Goal: Task Accomplishment & Management: Manage account settings

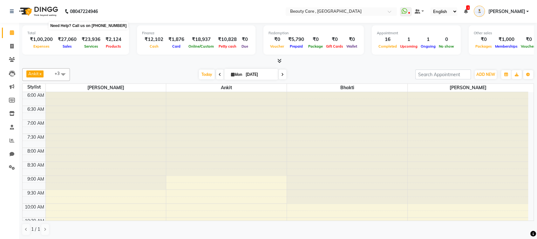
click at [70, 12] on b "08047224946" at bounding box center [84, 12] width 28 height 18
drag, startPoint x: 70, startPoint y: 12, endPoint x: 91, endPoint y: 10, distance: 20.7
click at [91, 10] on b "08047224946" at bounding box center [84, 12] width 28 height 18
click at [285, 17] on nav "08047224946 Select Location × Beauty Care , Kandivali East WhatsApp Status ✕ St…" at bounding box center [268, 11] width 537 height 23
click at [135, 13] on nav "08047224946 Select Location × Beauty Care , Kandivali East WhatsApp Status ✕ St…" at bounding box center [268, 11] width 537 height 23
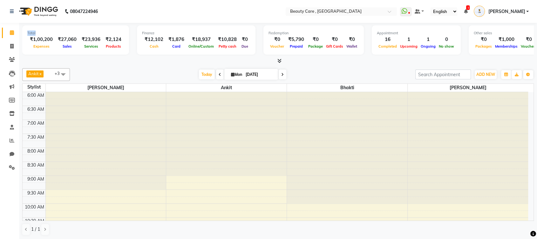
drag, startPoint x: 27, startPoint y: 32, endPoint x: 43, endPoint y: 33, distance: 16.0
click at [43, 33] on div "Total" at bounding box center [75, 32] width 97 height 5
drag, startPoint x: 34, startPoint y: 47, endPoint x: 54, endPoint y: 50, distance: 20.5
click at [54, 50] on div "Total ₹1,00,200 Expenses ₹27,060 Sales ₹23,936 Services ₹2,124 Products" at bounding box center [75, 39] width 107 height 29
drag, startPoint x: 60, startPoint y: 47, endPoint x: 79, endPoint y: 46, distance: 19.1
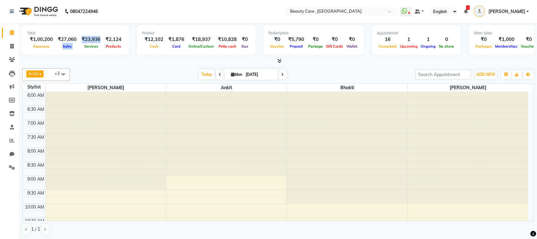
click at [79, 46] on div "₹1,00,200 Expenses ₹27,060 Sales ₹23,936 Services ₹2,124 Products" at bounding box center [75, 43] width 97 height 14
click at [79, 46] on div "Services" at bounding box center [91, 46] width 24 height 7
drag, startPoint x: 59, startPoint y: 46, endPoint x: 67, endPoint y: 47, distance: 7.4
click at [67, 47] on div "Sales" at bounding box center [67, 46] width 24 height 7
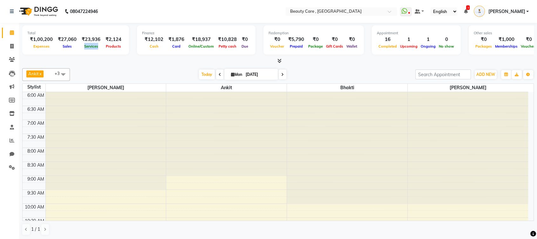
drag, startPoint x: 83, startPoint y: 46, endPoint x: 97, endPoint y: 46, distance: 14.0
click at [97, 46] on span "Services" at bounding box center [91, 46] width 17 height 4
drag, startPoint x: 102, startPoint y: 46, endPoint x: 120, endPoint y: 46, distance: 18.1
click at [120, 46] on div "Products" at bounding box center [113, 46] width 21 height 7
drag, startPoint x: 61, startPoint y: 47, endPoint x: 73, endPoint y: 47, distance: 11.7
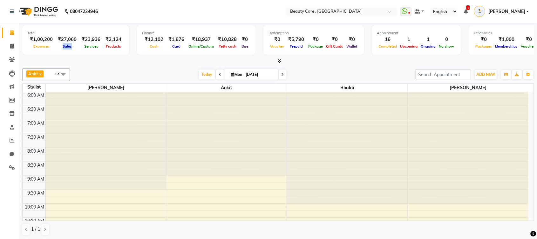
click at [73, 47] on div "Sales" at bounding box center [67, 46] width 24 height 7
drag, startPoint x: 140, startPoint y: 31, endPoint x: 156, endPoint y: 33, distance: 15.6
click at [156, 33] on div "Finance" at bounding box center [196, 32] width 108 height 5
drag, startPoint x: 146, startPoint y: 44, endPoint x: 156, endPoint y: 46, distance: 9.7
click at [156, 46] on span "Cash" at bounding box center [154, 46] width 12 height 4
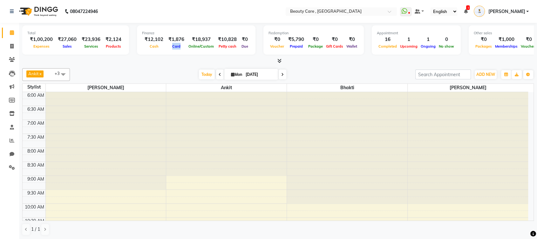
drag, startPoint x: 171, startPoint y: 47, endPoint x: 181, endPoint y: 47, distance: 10.5
click at [181, 47] on div "Card" at bounding box center [176, 46] width 21 height 7
drag, startPoint x: 184, startPoint y: 47, endPoint x: 209, endPoint y: 47, distance: 24.8
click at [209, 47] on div "Online/Custom" at bounding box center [201, 46] width 29 height 7
drag, startPoint x: 214, startPoint y: 47, endPoint x: 237, endPoint y: 51, distance: 22.9
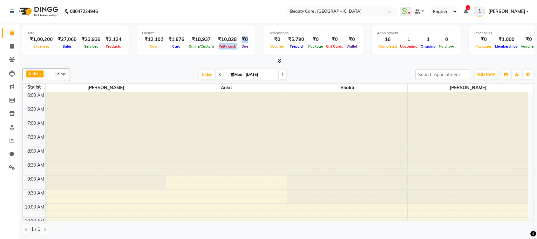
click at [237, 51] on div "Finance ₹12,102 Cash ₹1,876 Card ₹18,937 Online/Custom ₹10,828 Petty cash ₹0 Due" at bounding box center [196, 39] width 118 height 29
drag, startPoint x: 236, startPoint y: 49, endPoint x: 245, endPoint y: 49, distance: 8.3
click at [245, 49] on div "Due" at bounding box center [244, 46] width 11 height 7
drag, startPoint x: 265, startPoint y: 34, endPoint x: 286, endPoint y: 34, distance: 20.6
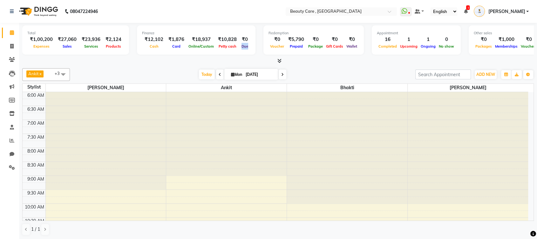
click at [286, 34] on div "Redemption" at bounding box center [313, 32] width 90 height 5
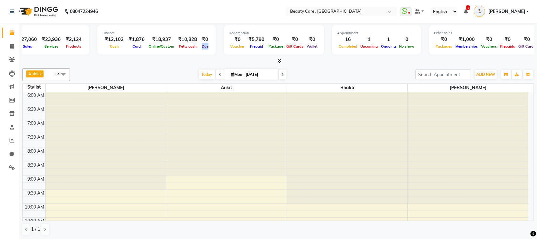
scroll to position [0, 46]
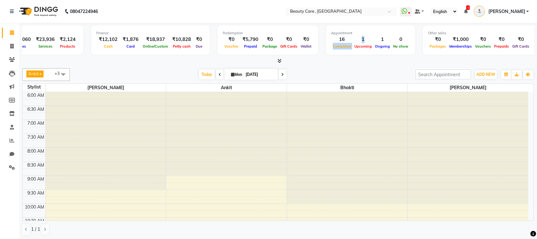
drag, startPoint x: 326, startPoint y: 45, endPoint x: 348, endPoint y: 46, distance: 21.3
click at [348, 46] on div "16 Completed 1 Upcoming 1 Ongoing 0 No show" at bounding box center [370, 43] width 79 height 14
drag, startPoint x: 349, startPoint y: 47, endPoint x: 359, endPoint y: 49, distance: 9.4
click at [359, 49] on div "Upcoming" at bounding box center [362, 46] width 21 height 7
drag, startPoint x: 367, startPoint y: 46, endPoint x: 383, endPoint y: 48, distance: 15.9
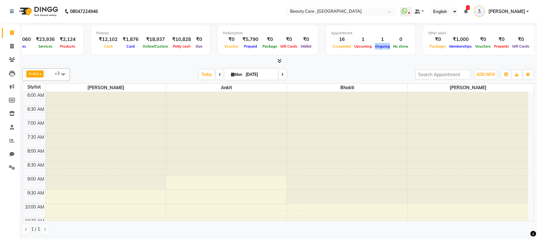
click at [383, 48] on span "Ongoing" at bounding box center [382, 46] width 18 height 4
drag, startPoint x: 419, startPoint y: 32, endPoint x: 440, endPoint y: 35, distance: 21.1
click at [440, 35] on div "Other sales ₹0 Packages ₹1,000 Memberships ₹0 Vouchers ₹0 Prepaids ₹0 Gift Cards" at bounding box center [479, 39] width 113 height 29
drag, startPoint x: 219, startPoint y: 33, endPoint x: 237, endPoint y: 32, distance: 17.5
click at [237, 32] on div "Redemption" at bounding box center [268, 32] width 90 height 5
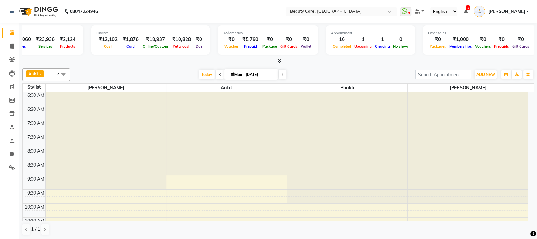
click at [423, 31] on div "Other sales ₹0 Packages ₹1,000 Memberships ₹0 Vouchers ₹0 Prepaids ₹0 Gift Cards" at bounding box center [479, 39] width 113 height 29
drag, startPoint x: 416, startPoint y: 31, endPoint x: 452, endPoint y: 37, distance: 36.4
click at [452, 37] on div "Other sales ₹0 Packages ₹1,000 Memberships ₹0 Vouchers ₹0 Prepaids ₹0 Gift Cards" at bounding box center [479, 39] width 113 height 29
click at [450, 33] on div "Other sales" at bounding box center [479, 32] width 103 height 5
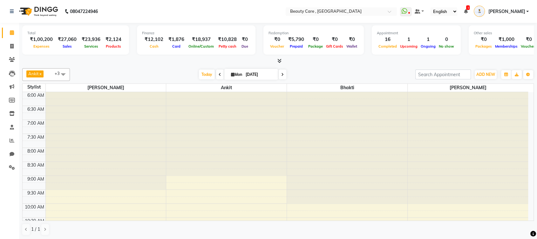
click at [279, 62] on icon at bounding box center [279, 60] width 4 height 5
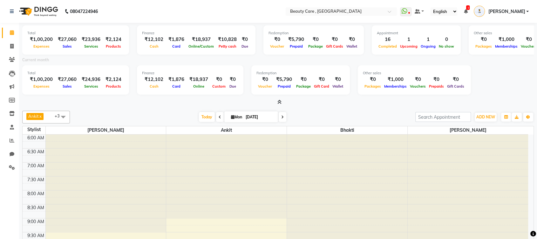
click at [278, 97] on div "Total ₹1,00,200 Expenses ₹27,060 Sales ₹23,936 Services ₹2,124 Products Finance…" at bounding box center [277, 64] width 511 height 83
click at [279, 102] on icon at bounding box center [279, 102] width 4 height 5
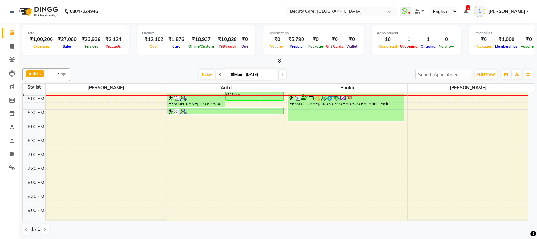
scroll to position [308, 0]
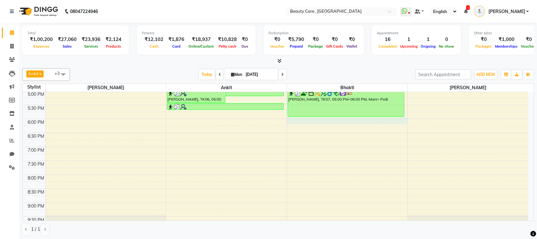
click at [346, 118] on div "6:00 AM 6:30 AM 7:00 AM 7:30 AM 8:00 AM 8:30 AM 9:00 AM 9:30 AM 10:00 AM 10:30 …" at bounding box center [275, 7] width 505 height 447
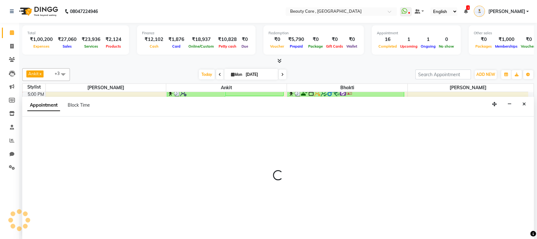
select select "15135"
select select "tentative"
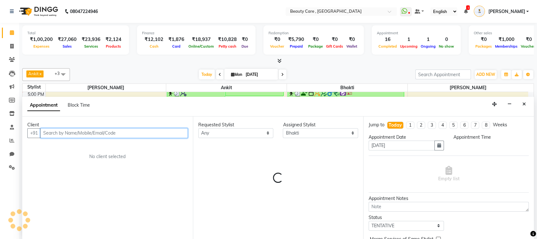
select select "1080"
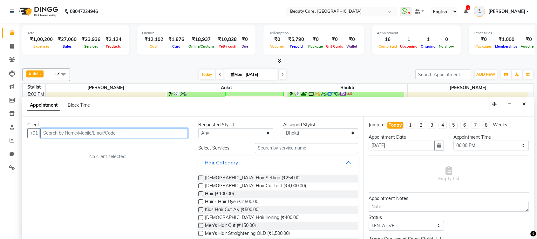
click at [103, 134] on input "text" at bounding box center [113, 133] width 147 height 10
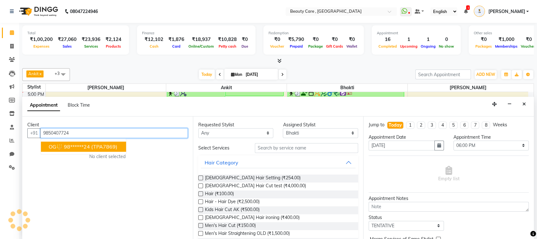
click at [60, 145] on span "OG🔱" at bounding box center [56, 147] width 14 height 6
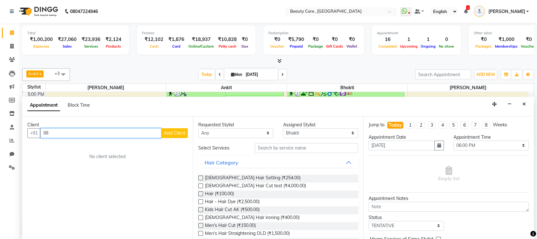
type input "9"
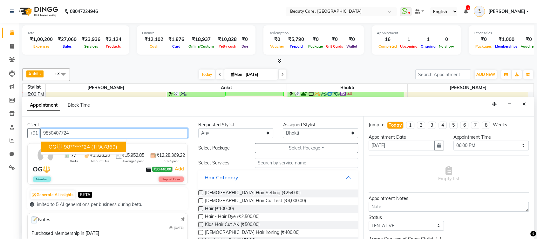
click at [115, 142] on button "OG🔱 98******24 (TPA7869)" at bounding box center [83, 147] width 85 height 10
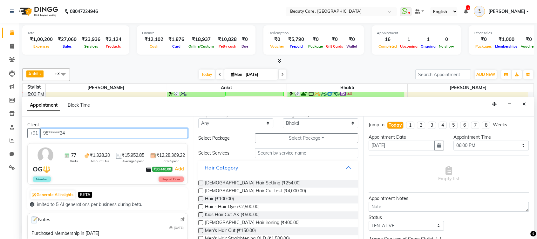
scroll to position [0, 0]
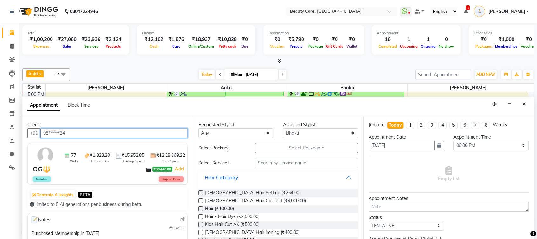
type input "98******24"
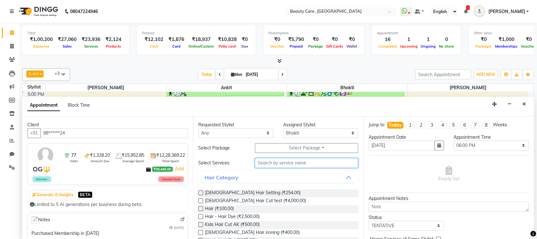
click at [274, 162] on input "text" at bounding box center [307, 163] width 104 height 10
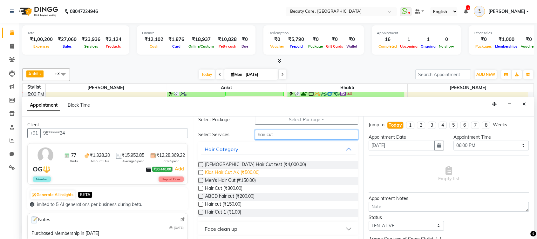
scroll to position [30, 0]
type input "hair cut"
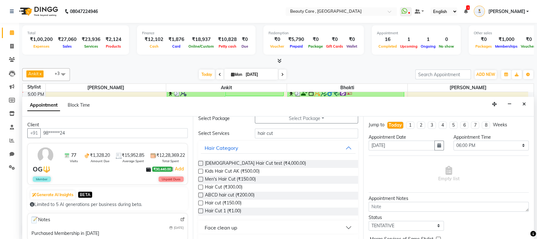
click at [202, 178] on label at bounding box center [200, 179] width 5 height 5
click at [202, 178] on input "checkbox" at bounding box center [200, 180] width 4 height 4
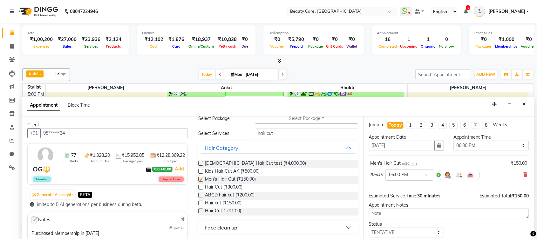
checkbox input "false"
click at [437, 145] on icon "button" at bounding box center [439, 145] width 4 height 4
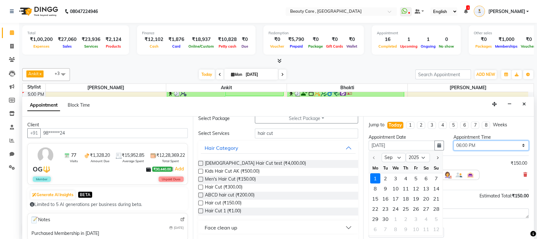
click at [482, 143] on select "Select 07:00 AM 07:05 AM 07:10 AM 07:15 AM 07:20 AM 07:25 AM 07:30 AM 07:35 AM …" at bounding box center [490, 146] width 75 height 10
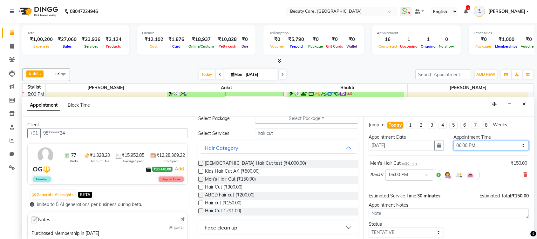
click at [482, 143] on select "Select 07:00 AM 07:05 AM 07:10 AM 07:15 AM 07:20 AM 07:25 AM 07:30 AM 07:35 AM …" at bounding box center [490, 146] width 75 height 10
select select "1050"
click at [453, 141] on select "Select 07:00 AM 07:05 AM 07:10 AM 07:15 AM 07:20 AM 07:25 AM 07:30 AM 07:35 AM …" at bounding box center [490, 146] width 75 height 10
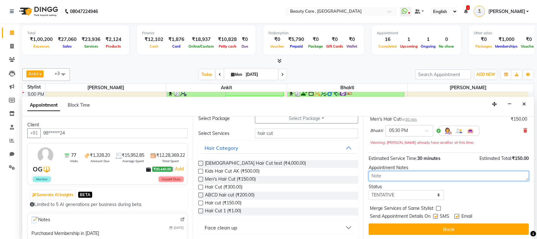
click at [410, 176] on textarea at bounding box center [448, 176] width 160 height 10
type textarea "bdfghjksdfgh"
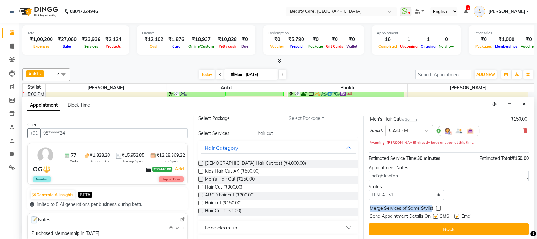
drag, startPoint x: 369, startPoint y: 206, endPoint x: 430, endPoint y: 206, distance: 61.0
click at [430, 206] on span "Merge Services of Same Stylist" at bounding box center [402, 209] width 64 height 8
click at [459, 196] on div "Status Select TENTATIVE CONFIRM CHECK-IN UPCOMING" at bounding box center [449, 192] width 170 height 17
click at [434, 214] on label at bounding box center [435, 216] width 5 height 5
click at [434, 215] on input "checkbox" at bounding box center [435, 217] width 4 height 4
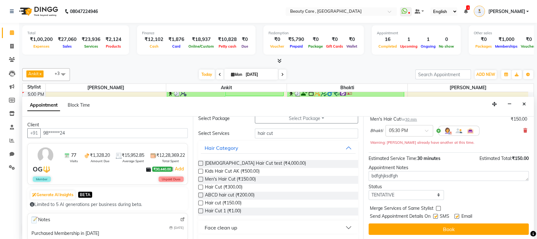
checkbox input "false"
click at [458, 216] on label at bounding box center [456, 216] width 5 height 5
click at [458, 216] on input "checkbox" at bounding box center [456, 217] width 4 height 4
checkbox input "false"
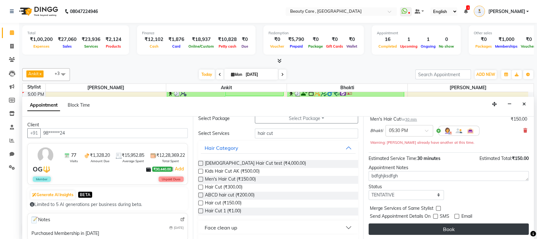
click at [461, 227] on button "Book" at bounding box center [448, 229] width 160 height 11
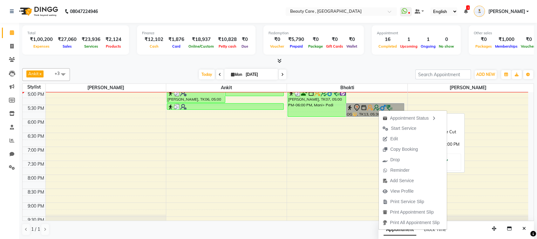
click at [365, 105] on link "OG🔱, TK13, 05:30 PM-06:00 PM, Men's Hair Cut" at bounding box center [375, 110] width 58 height 14
select select "7"
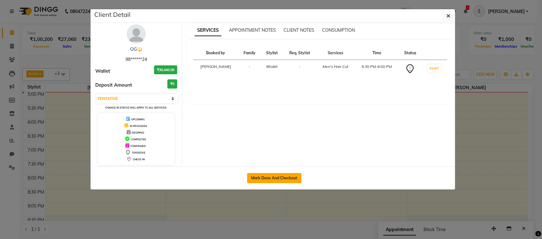
click at [293, 181] on button "Mark Done And Checkout" at bounding box center [274, 178] width 54 height 10
select select "service"
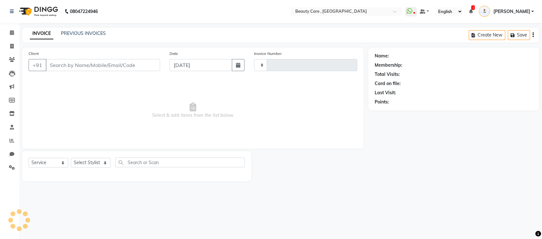
type input "2739"
select select "5646"
type input "98******24"
select select "15135"
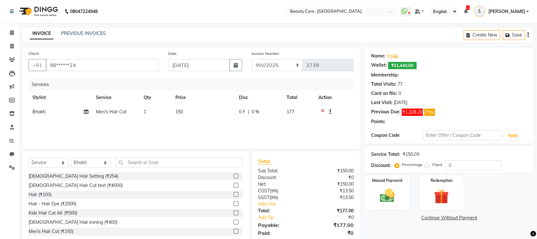
type input "20"
select select "8: Object"
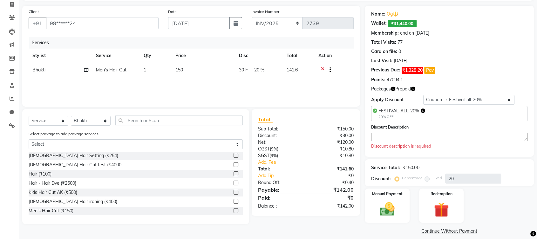
scroll to position [42, 0]
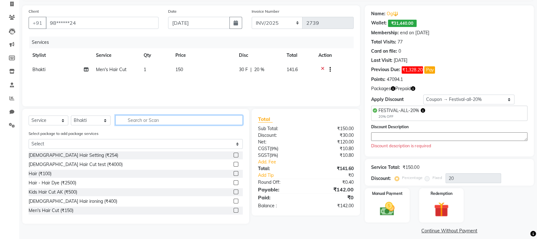
click at [188, 121] on input "text" at bounding box center [178, 120] width 127 height 10
type input "m"
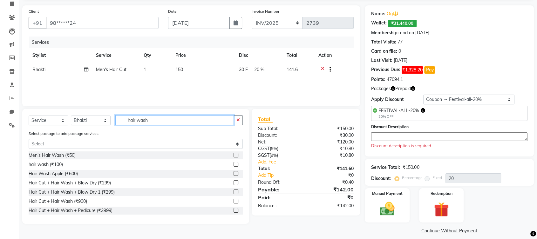
type input "hair wash"
click at [233, 155] on label at bounding box center [235, 155] width 5 height 5
click at [233, 155] on input "checkbox" at bounding box center [235, 155] width 4 height 4
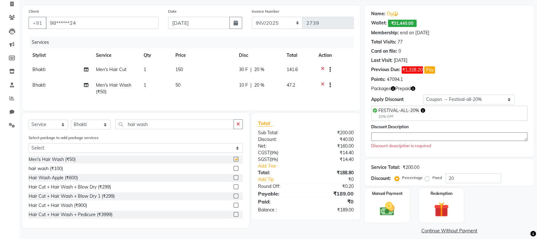
checkbox input "false"
click at [41, 130] on select "Select Service Product Membership Package Voucher Prepaid Gift Card" at bounding box center [49, 125] width 40 height 10
select select "product"
click at [29, 125] on select "Select Service Product Membership Package Voucher Prepaid Gift Card" at bounding box center [49, 125] width 40 height 10
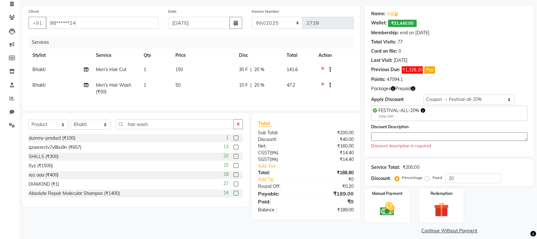
click at [233, 140] on label at bounding box center [235, 138] width 5 height 5
click at [233, 140] on input "checkbox" at bounding box center [235, 138] width 4 height 4
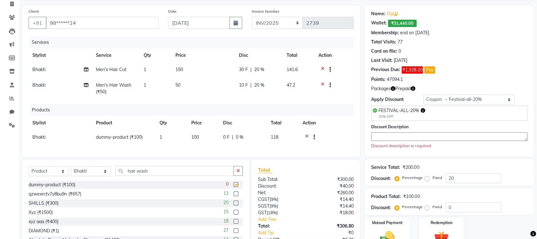
checkbox input "false"
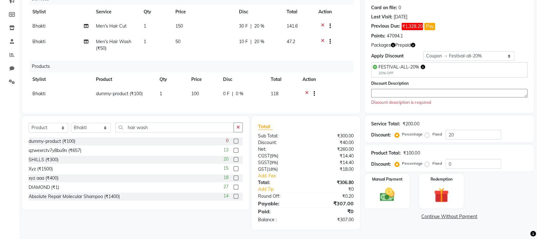
click at [381, 89] on textarea at bounding box center [449, 93] width 156 height 9
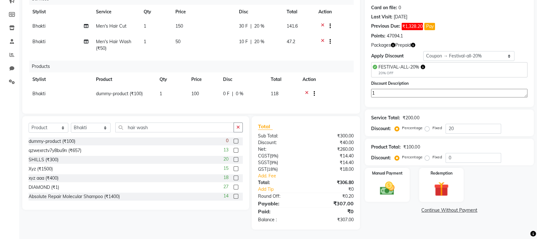
type textarea "1"
click at [457, 124] on input "20" at bounding box center [473, 129] width 56 height 10
type input "2"
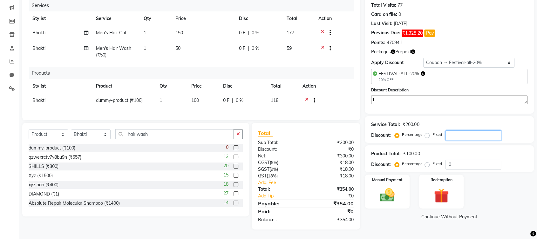
scroll to position [9, 0]
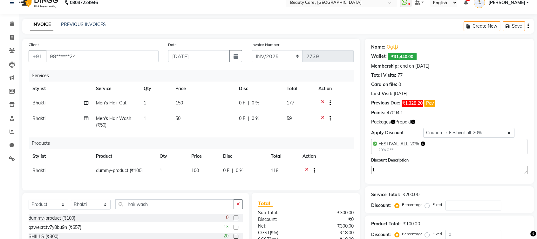
click at [322, 117] on icon at bounding box center [322, 119] width 3 height 8
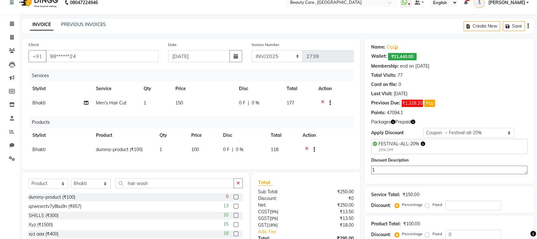
click at [307, 146] on icon at bounding box center [306, 150] width 3 height 8
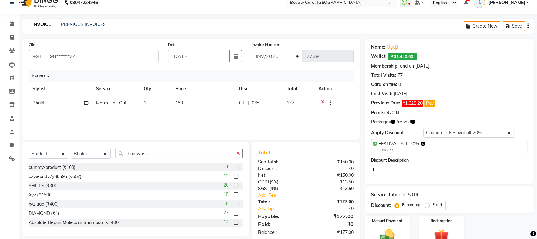
scroll to position [42, 0]
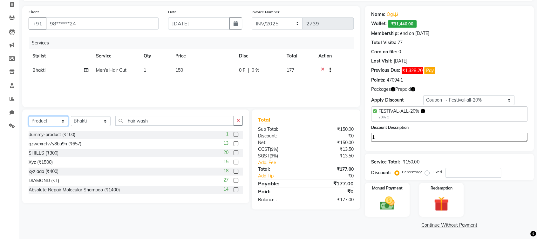
click at [59, 120] on select "Select Service Product Membership Package Voucher Prepaid Gift Card" at bounding box center [49, 121] width 40 height 10
select select "service"
click at [29, 116] on select "Select Service Product Membership Package Voucher Prepaid Gift Card" at bounding box center [49, 121] width 40 height 10
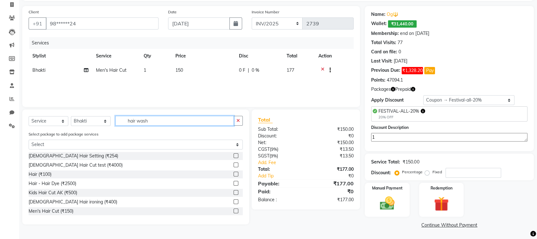
click at [172, 121] on input "hair wash" at bounding box center [174, 121] width 118 height 10
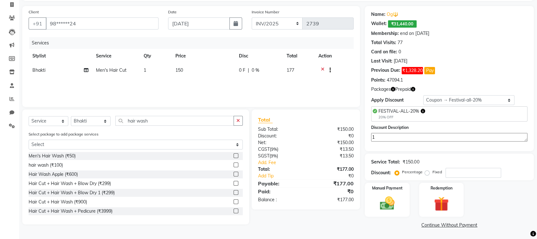
click at [233, 155] on label at bounding box center [235, 155] width 5 height 5
click at [233, 155] on input "checkbox" at bounding box center [235, 156] width 4 height 4
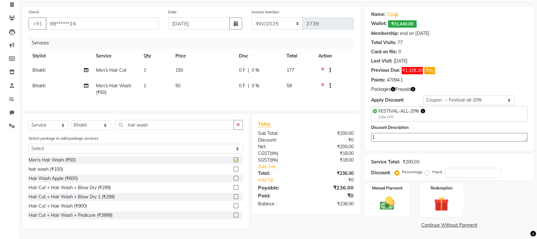
checkbox input "false"
click at [45, 127] on select "Select Service Product Membership Package Voucher Prepaid Gift Card" at bounding box center [49, 125] width 40 height 10
select select "product"
click at [29, 125] on select "Select Service Product Membership Package Voucher Prepaid Gift Card" at bounding box center [49, 125] width 40 height 10
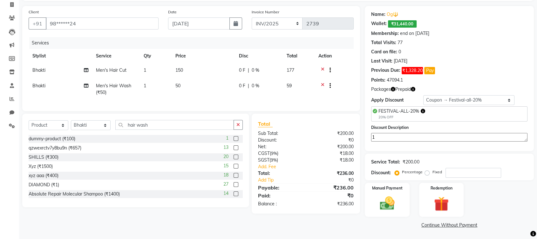
click at [233, 141] on label at bounding box center [235, 138] width 5 height 5
click at [233, 141] on input "checkbox" at bounding box center [235, 139] width 4 height 4
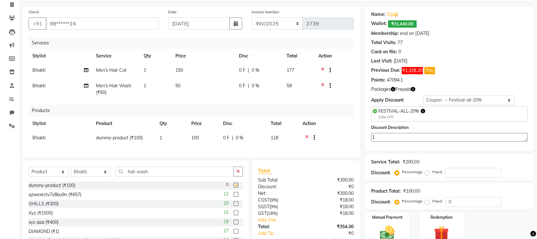
checkbox input "false"
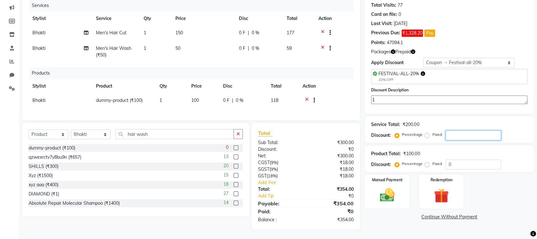
click at [447, 131] on input "number" at bounding box center [473, 136] width 56 height 10
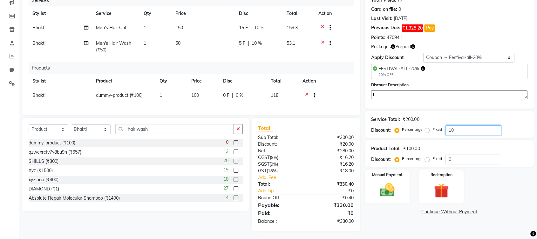
scroll to position [91, 0]
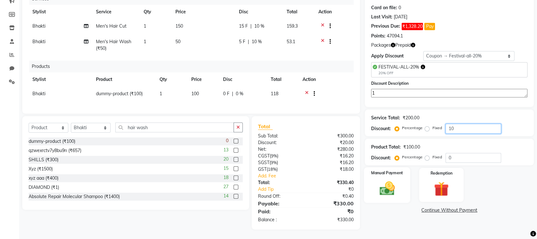
type input "10"
click at [386, 180] on img at bounding box center [386, 189] width 25 height 18
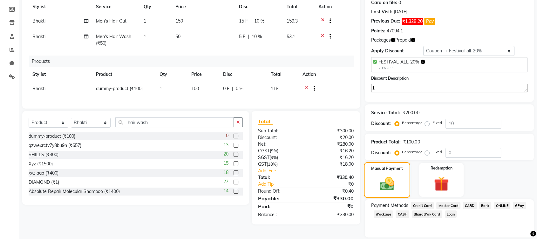
scroll to position [111, 0]
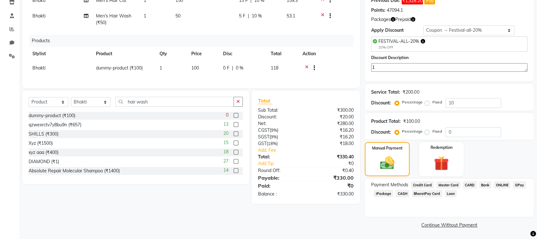
click at [499, 185] on span "ONLINE" at bounding box center [501, 184] width 17 height 7
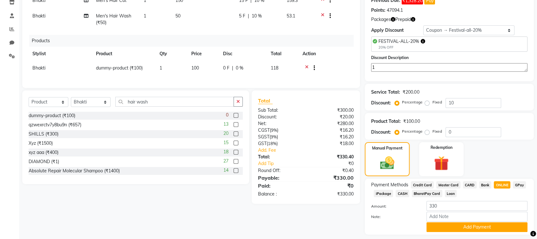
scroll to position [129, 0]
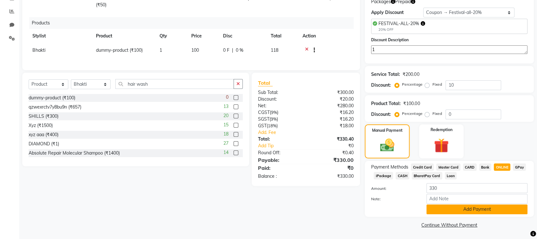
click at [434, 208] on button "Add Payment" at bounding box center [476, 210] width 101 height 10
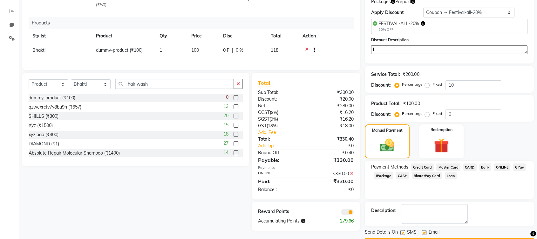
click at [352, 176] on icon at bounding box center [351, 173] width 3 height 4
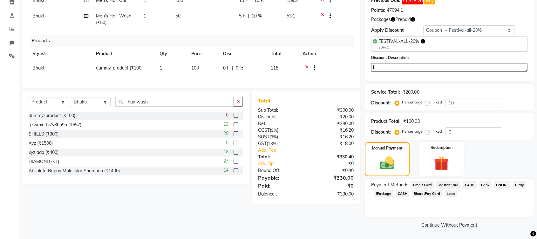
click at [406, 191] on span "CASH" at bounding box center [402, 193] width 14 height 7
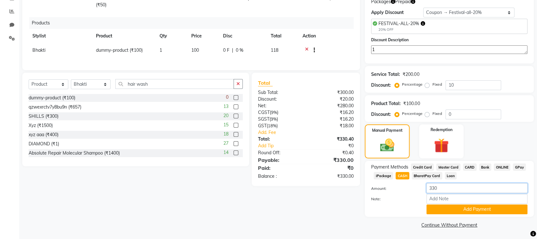
click at [449, 186] on input "330" at bounding box center [476, 188] width 101 height 10
type input "3"
type input "100"
click at [449, 207] on button "Add Payment" at bounding box center [476, 210] width 101 height 10
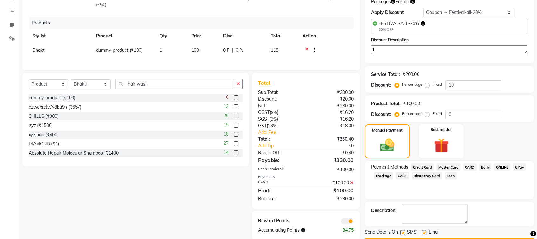
click at [504, 165] on span "ONLINE" at bounding box center [501, 167] width 17 height 7
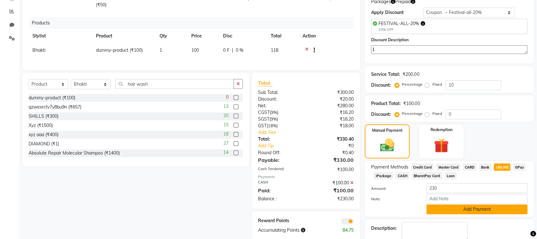
click at [450, 208] on button "Add Payment" at bounding box center [476, 210] width 101 height 10
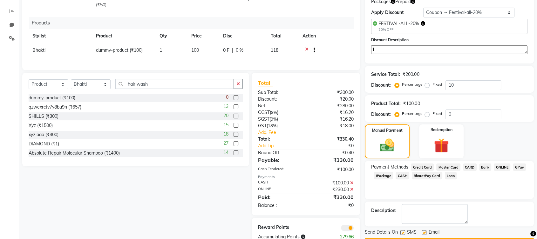
scroll to position [151, 0]
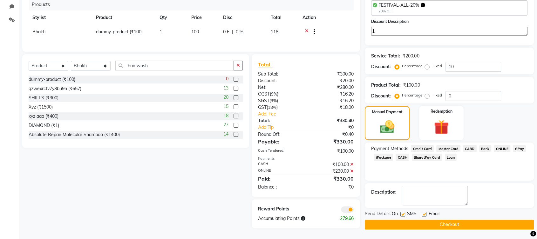
click at [404, 212] on label at bounding box center [402, 214] width 5 height 5
click at [404, 212] on input "checkbox" at bounding box center [402, 214] width 4 height 4
checkbox input "false"
click at [424, 212] on label at bounding box center [423, 214] width 5 height 5
click at [424, 212] on input "checkbox" at bounding box center [423, 214] width 4 height 4
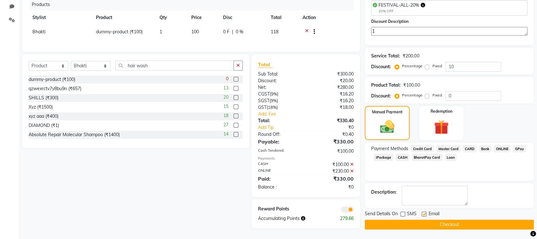
checkbox input "false"
click at [426, 220] on button "Checkout" at bounding box center [449, 225] width 169 height 10
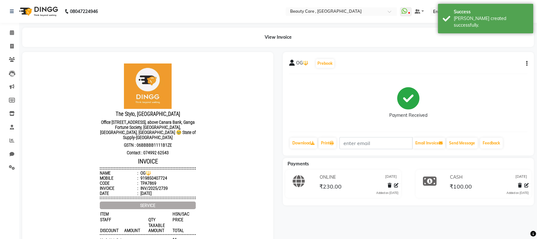
click at [527, 64] on icon "button" at bounding box center [526, 64] width 1 height 0
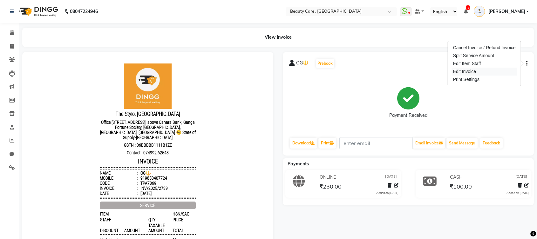
click at [468, 71] on div "Edit Invoice" at bounding box center [483, 72] width 65 height 8
select select "service"
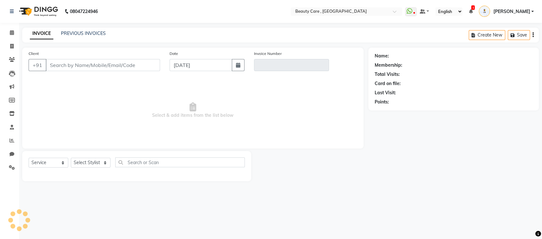
type input "98******24"
type input "INV/2025/2739"
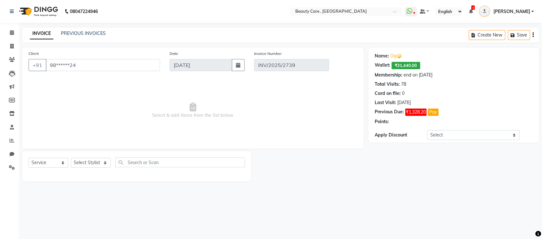
select select "select"
select select "8: Object"
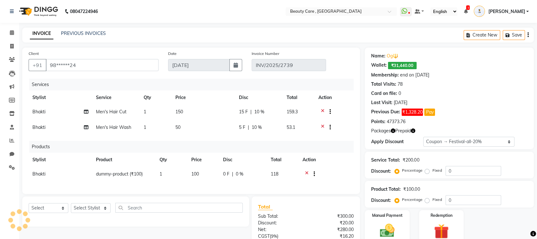
type input "20"
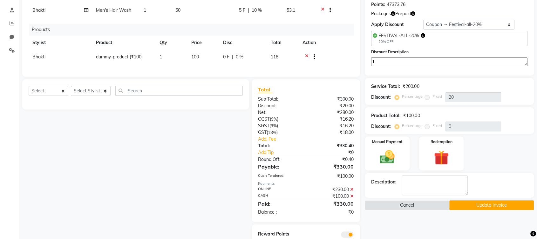
scroll to position [118, 0]
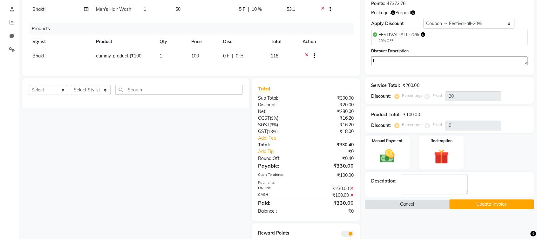
click at [473, 204] on button "Update Invoice" at bounding box center [491, 204] width 84 height 10
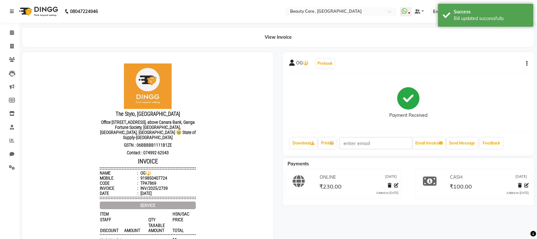
click at [526, 64] on icon "button" at bounding box center [526, 64] width 1 height 0
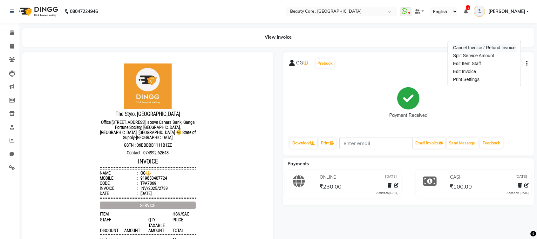
click at [472, 48] on div "Cancel Invoice / Refund Invoice" at bounding box center [483, 48] width 65 height 8
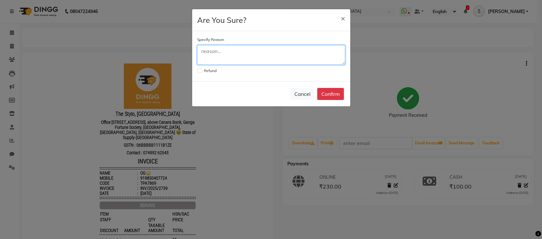
click at [289, 58] on textarea at bounding box center [271, 55] width 148 height 20
click at [343, 19] on span "×" at bounding box center [343, 18] width 4 height 10
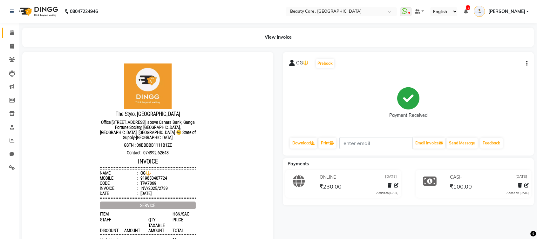
click at [11, 35] on icon at bounding box center [12, 32] width 4 height 5
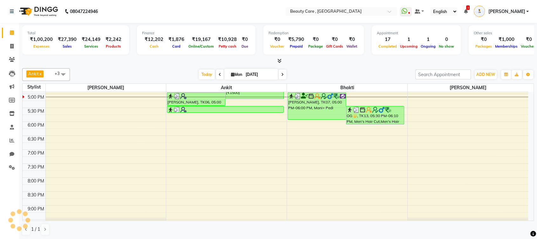
scroll to position [307, 0]
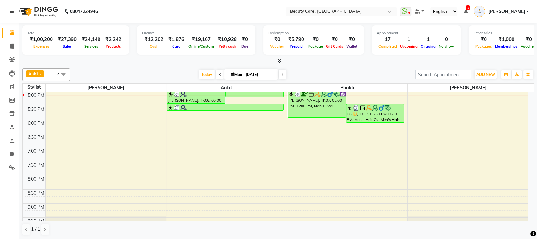
click at [10, 11] on icon at bounding box center [12, 11] width 4 height 4
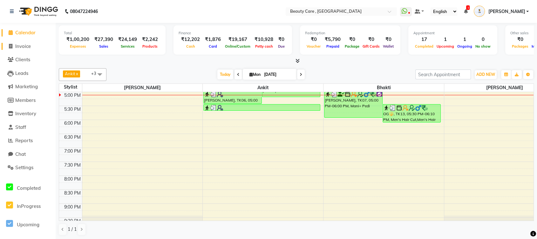
click at [24, 46] on span "Invoice" at bounding box center [23, 46] width 16 height 6
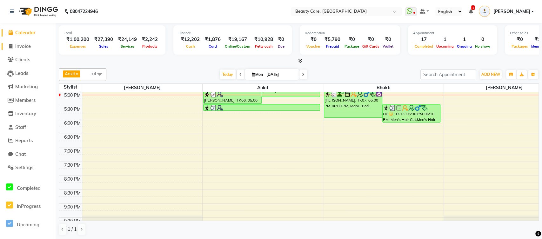
select select "service"
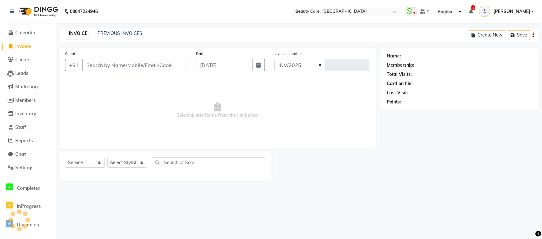
select select "5646"
type input "2740"
type input "9850407724"
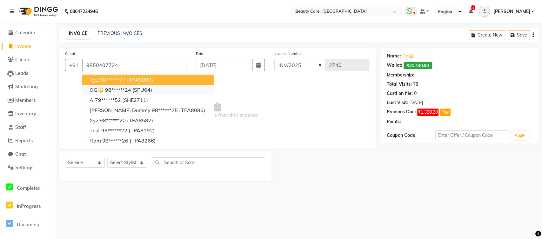
select select "8: Object"
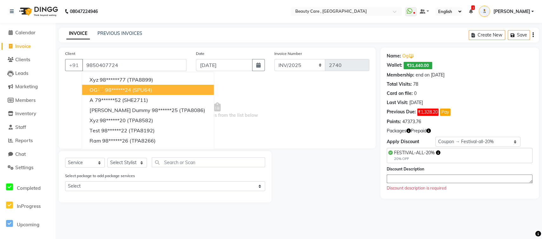
click at [125, 87] on ngb-highlight "98******24" at bounding box center [118, 90] width 26 height 6
type input "98******24"
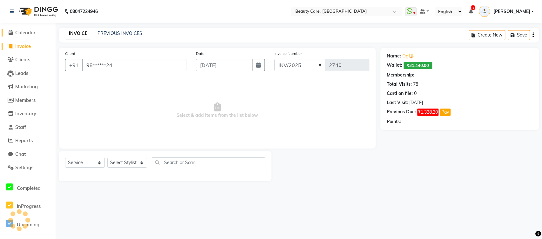
select select "8: Object"
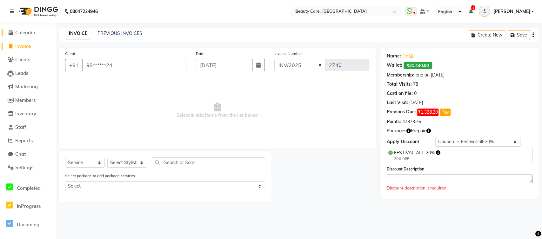
click at [28, 30] on span "Calendar" at bounding box center [25, 33] width 20 height 6
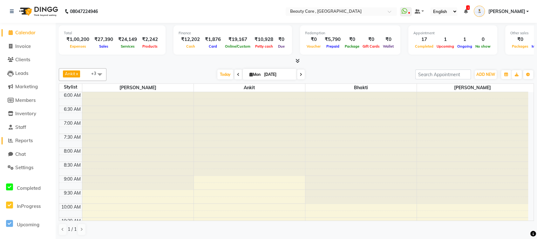
click at [19, 143] on span "Reports" at bounding box center [23, 141] width 17 height 6
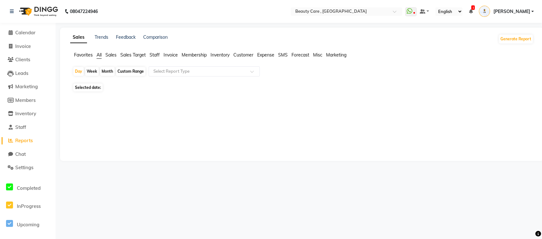
click at [104, 72] on div "Month" at bounding box center [107, 71] width 15 height 9
select select "9"
select select "2025"
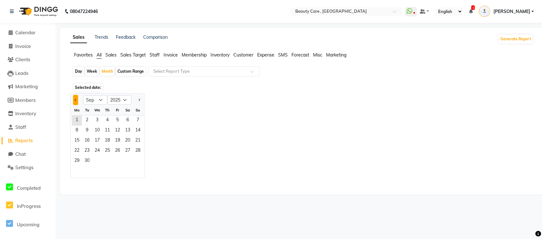
click at [76, 99] on span "Previous month" at bounding box center [76, 99] width 2 height 2
click at [117, 117] on span "1" at bounding box center [117, 121] width 10 height 10
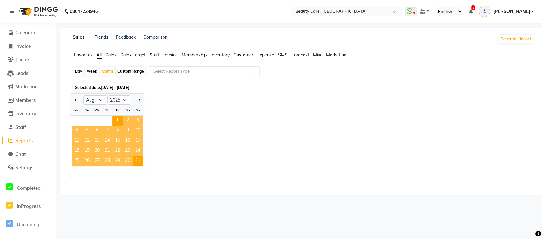
click at [375, 123] on div "Jan Feb Mar Apr May Jun Jul Aug Sep Oct Nov Dec 2015 2016 2017 2018 2019 2020 2…" at bounding box center [301, 135] width 463 height 85
click at [164, 109] on div "Jan Feb Mar Apr May Jun Jul Aug Sep Oct Nov Dec 2015 2016 2017 2018 2019 2020 2…" at bounding box center [301, 135] width 463 height 85
click at [117, 120] on span "1" at bounding box center [117, 121] width 10 height 10
click at [74, 98] on button "Previous month" at bounding box center [75, 100] width 5 height 10
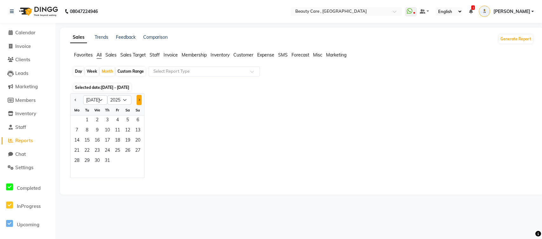
click at [138, 97] on button "Next month" at bounding box center [139, 100] width 5 height 10
select select "8"
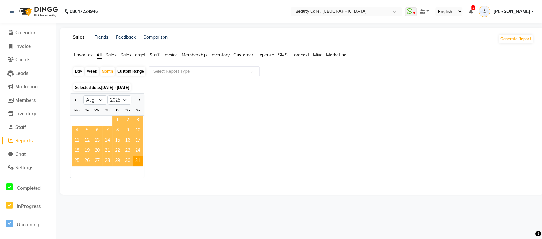
click at [119, 120] on span "1" at bounding box center [117, 121] width 10 height 10
click at [177, 70] on input "text" at bounding box center [197, 71] width 91 height 6
click at [114, 55] on span "Sales" at bounding box center [110, 55] width 11 height 6
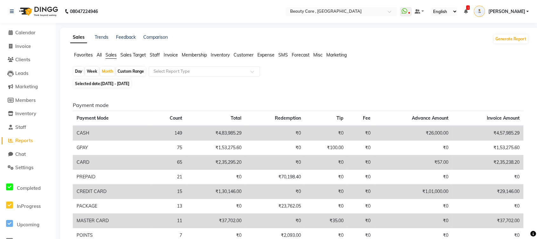
click at [100, 56] on span "All" at bounding box center [99, 55] width 5 height 6
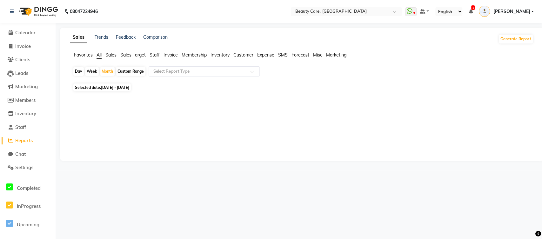
click at [111, 56] on span "Sales" at bounding box center [110, 55] width 11 height 6
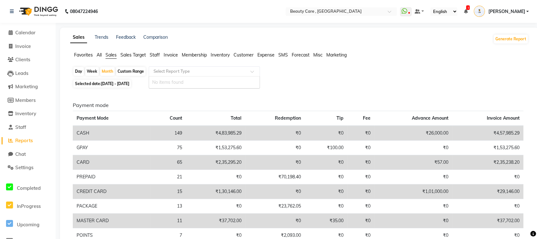
click at [169, 70] on input "text" at bounding box center [197, 71] width 91 height 6
click at [111, 56] on span "Sales" at bounding box center [110, 55] width 11 height 6
click at [163, 73] on input "text" at bounding box center [197, 71] width 91 height 6
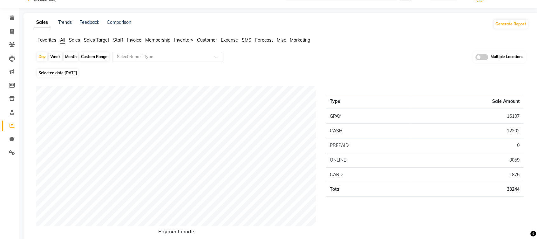
scroll to position [13, 0]
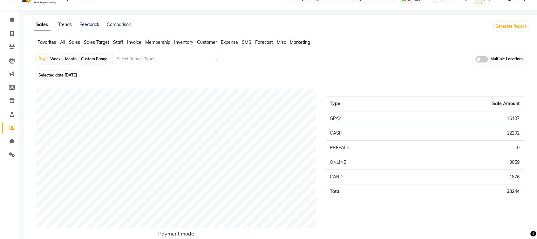
click at [73, 58] on div "Month" at bounding box center [71, 59] width 15 height 9
select select "9"
select select "2025"
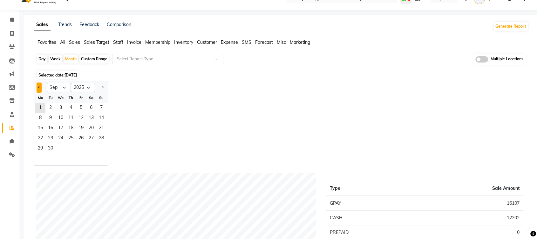
click at [38, 86] on button "Previous month" at bounding box center [39, 88] width 5 height 10
select select "8"
click at [79, 105] on span "1" at bounding box center [81, 108] width 10 height 10
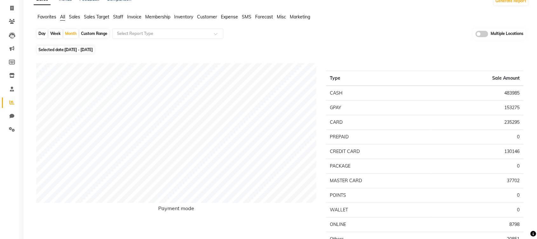
scroll to position [0, 0]
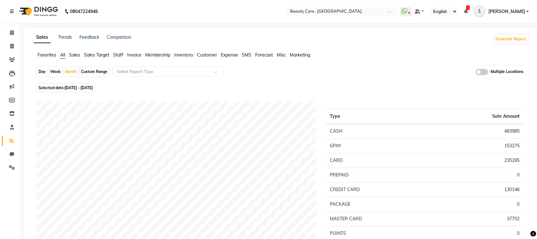
click at [78, 56] on span "Sales" at bounding box center [74, 55] width 11 height 6
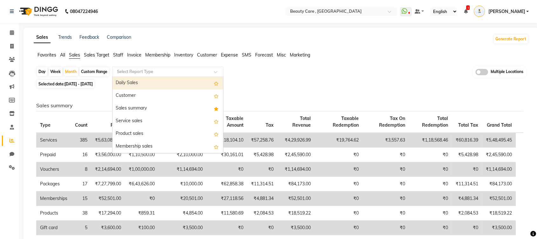
click at [143, 73] on input "text" at bounding box center [161, 72] width 91 height 6
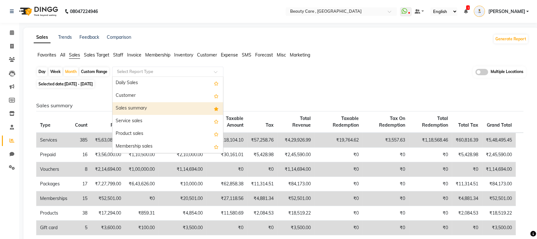
click at [139, 105] on div "Sales summary" at bounding box center [167, 108] width 111 height 13
select select "csv"
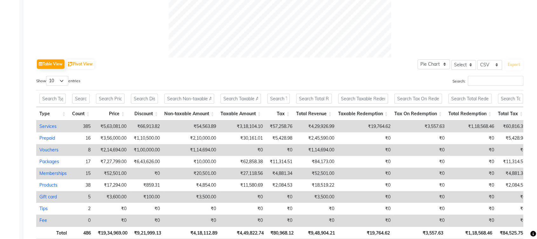
scroll to position [269, 0]
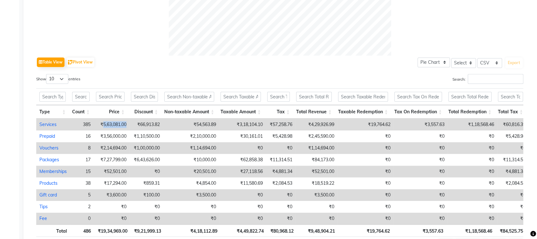
drag, startPoint x: 102, startPoint y: 124, endPoint x: 128, endPoint y: 125, distance: 26.1
click at [128, 125] on td "₹5,63,081.00" at bounding box center [112, 125] width 36 height 12
select select "csv"
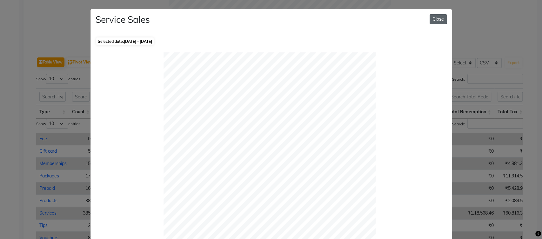
click at [440, 16] on button "Close" at bounding box center [438, 19] width 17 height 10
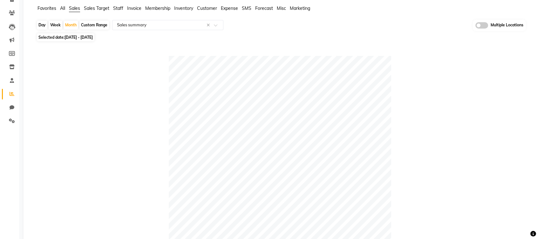
scroll to position [0, 0]
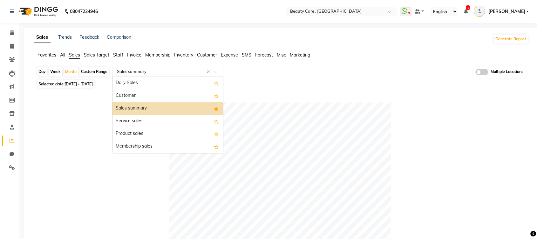
click at [155, 71] on input "text" at bounding box center [161, 72] width 91 height 6
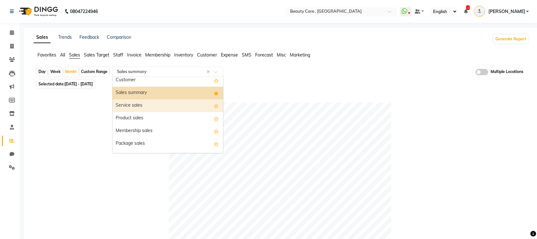
scroll to position [17, 0]
click at [147, 106] on div "Service sales" at bounding box center [167, 104] width 111 height 13
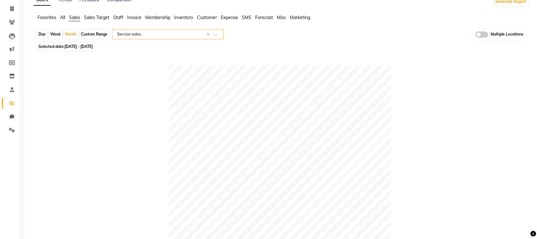
scroll to position [0, 0]
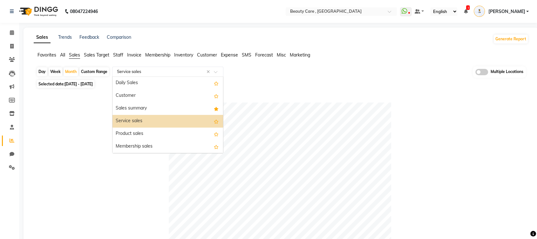
click at [155, 73] on input "text" at bounding box center [161, 72] width 91 height 6
click at [150, 130] on div "Product sales" at bounding box center [167, 134] width 111 height 13
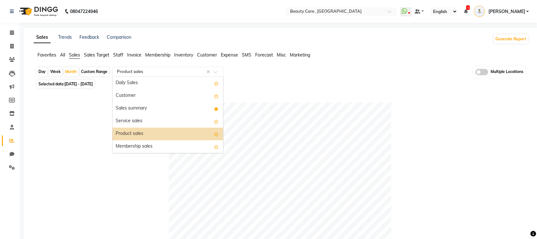
click at [153, 70] on input "text" at bounding box center [161, 72] width 91 height 6
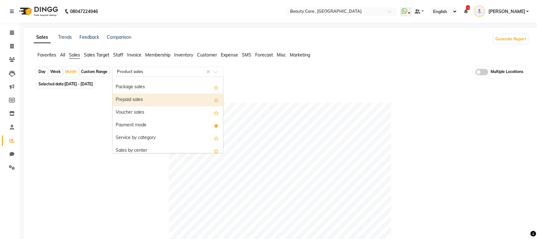
scroll to position [77, 0]
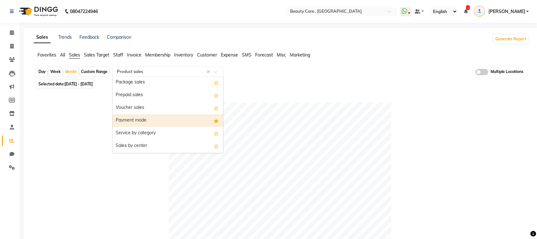
click at [146, 122] on div "Payment mode" at bounding box center [167, 120] width 111 height 13
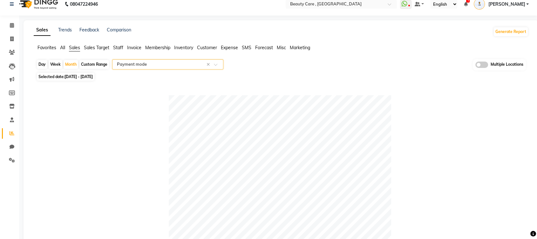
scroll to position [0, 0]
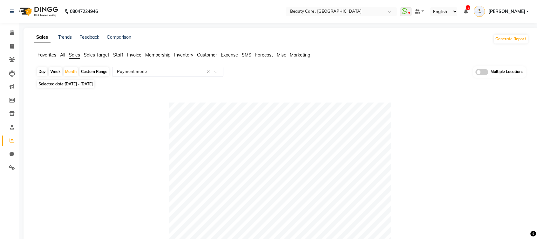
click at [119, 57] on span "Staff" at bounding box center [118, 55] width 10 height 6
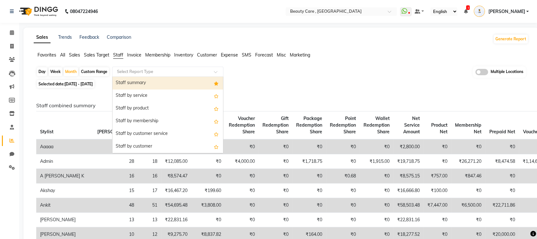
click at [137, 69] on input "text" at bounding box center [161, 72] width 91 height 6
click at [146, 83] on div "Staff summary" at bounding box center [167, 83] width 111 height 13
select select "csv"
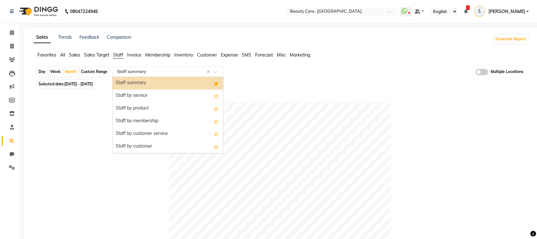
click at [150, 72] on input "text" at bounding box center [161, 72] width 91 height 6
click at [140, 55] on span "Invoice" at bounding box center [134, 55] width 14 height 6
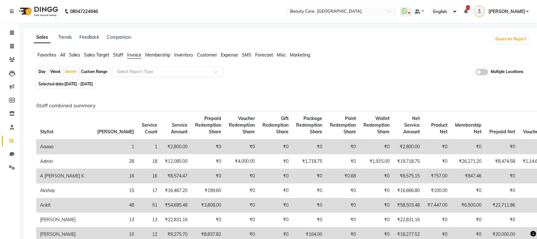
click at [145, 70] on input "text" at bounding box center [161, 72] width 91 height 6
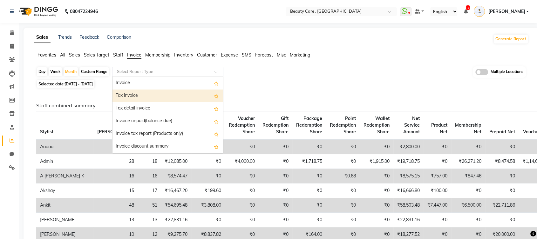
click at [141, 90] on div "Tax invoice" at bounding box center [167, 96] width 111 height 13
select select "csv"
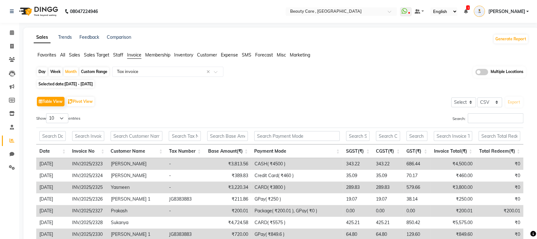
click at [163, 55] on span "Membership" at bounding box center [157, 55] width 25 height 6
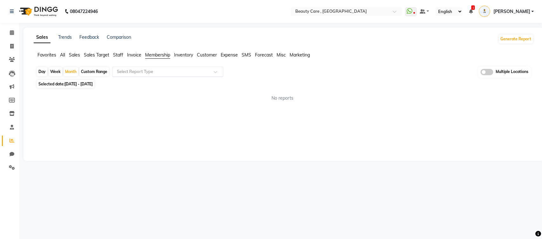
click at [165, 68] on div "Select Report Type" at bounding box center [167, 72] width 111 height 10
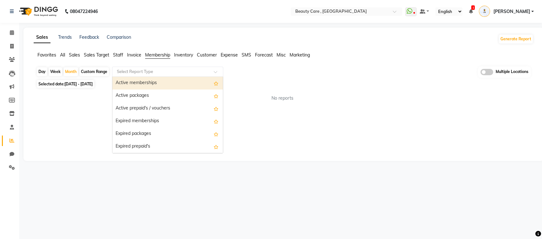
click at [163, 84] on div "Active memberships" at bounding box center [167, 83] width 111 height 13
select select "csv"
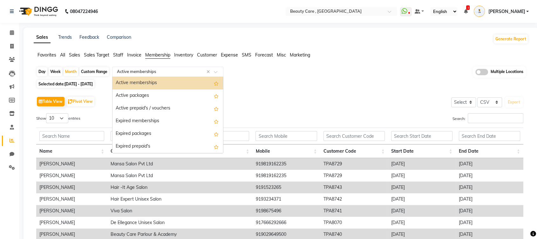
click at [183, 70] on input "text" at bounding box center [161, 72] width 91 height 6
click at [380, 104] on div "Table View Pivot View Select Select CSV PDF Export" at bounding box center [279, 101] width 487 height 13
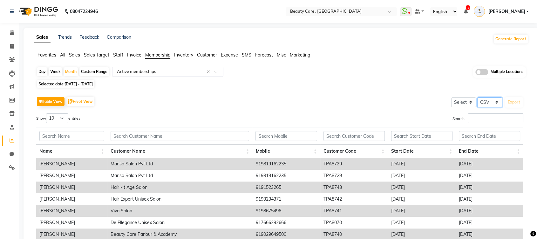
click at [493, 102] on select "Select CSV PDF" at bounding box center [489, 102] width 25 height 10
click at [380, 88] on div "Day Week Month Custom Range Select Report Type × Active memberships × Multiple …" at bounding box center [281, 186] width 494 height 241
click at [185, 57] on span "Inventory" at bounding box center [183, 55] width 19 height 6
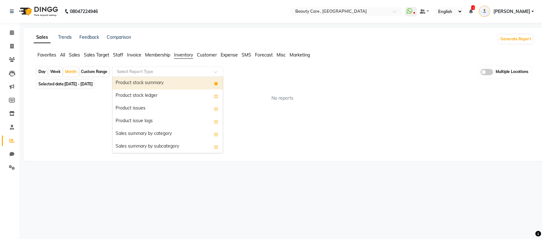
click at [179, 68] on div "Select Report Type" at bounding box center [167, 72] width 111 height 10
click at [159, 85] on div "Product stock summary" at bounding box center [167, 83] width 111 height 13
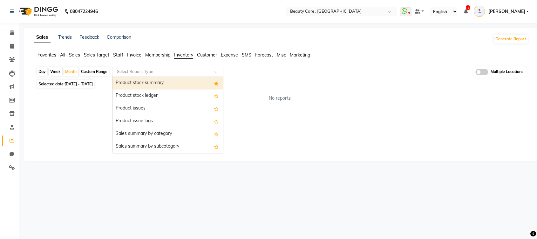
select select "csv"
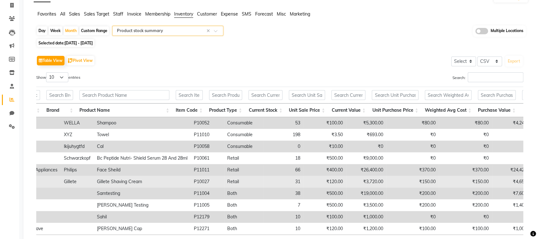
scroll to position [0, 159]
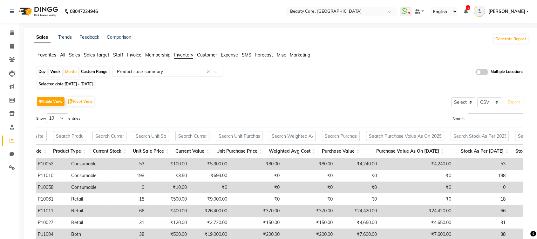
click at [212, 55] on span "Customer" at bounding box center [207, 55] width 20 height 6
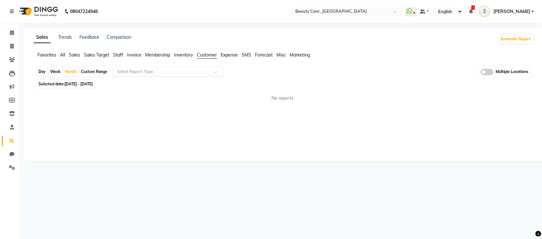
click at [191, 67] on div "Select Report Type" at bounding box center [167, 72] width 111 height 10
click at [232, 55] on span "Expense" at bounding box center [229, 55] width 17 height 6
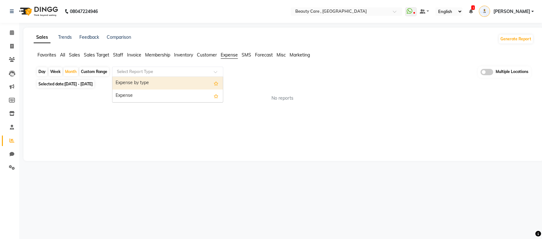
click at [206, 68] on div "Select Report Type" at bounding box center [167, 72] width 111 height 10
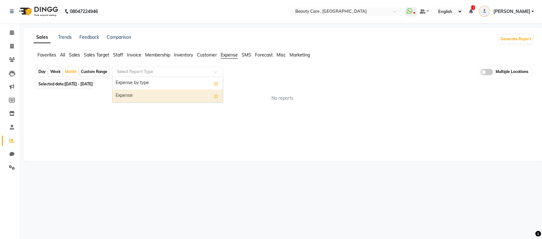
click at [185, 92] on div "Expense" at bounding box center [167, 96] width 111 height 13
select select "csv"
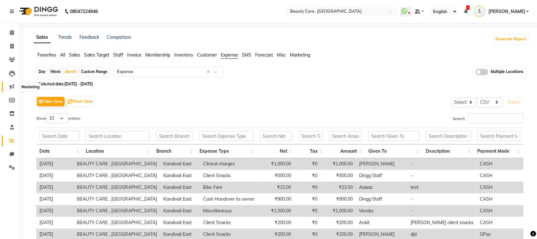
click at [10, 87] on icon at bounding box center [12, 86] width 5 height 5
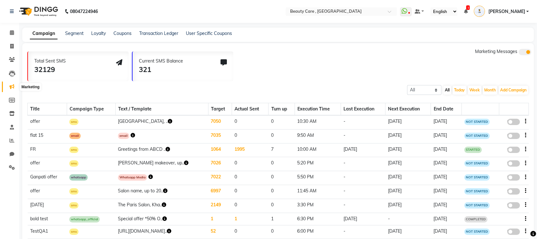
click at [10, 86] on icon at bounding box center [12, 86] width 5 height 5
click at [498, 87] on button "Add Campaign" at bounding box center [513, 90] width 30 height 9
click at [489, 118] on div "WhatsApp (Direct)" at bounding box center [502, 120] width 64 height 10
select select "2"
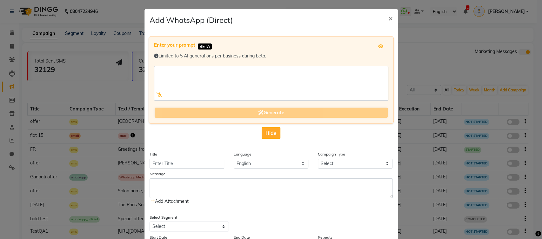
click at [272, 130] on span "Hide" at bounding box center [270, 133] width 11 height 6
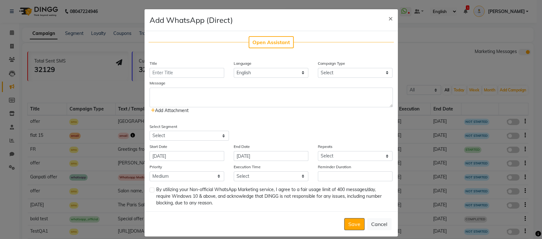
scroll to position [6, 0]
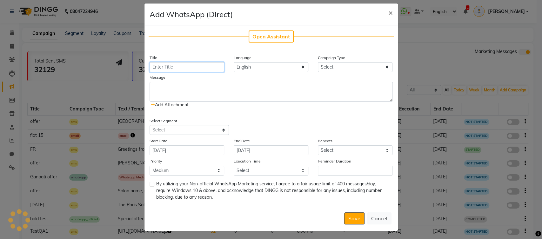
click at [183, 68] on input "Title" at bounding box center [187, 67] width 75 height 10
type input "offer"
click at [342, 67] on select "Select Birthday Anniversary Promotional Service reminder" at bounding box center [355, 67] width 75 height 10
select select "3"
click at [318, 62] on select "Select Birthday Anniversary Promotional Service reminder" at bounding box center [355, 67] width 75 height 10
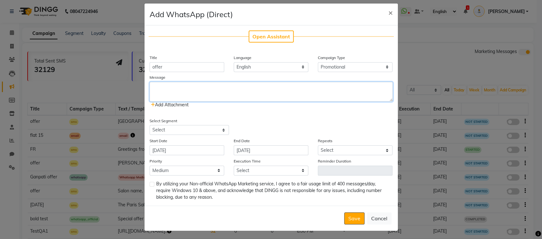
click at [259, 97] on textarea at bounding box center [271, 92] width 243 height 20
type textarea "mnbvcxjhgfdsuytr"
click at [178, 104] on span "Add Attachment" at bounding box center [170, 105] width 38 height 6
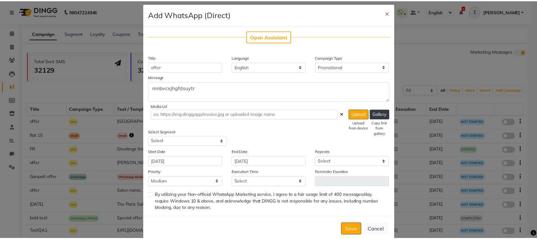
scroll to position [17, 0]
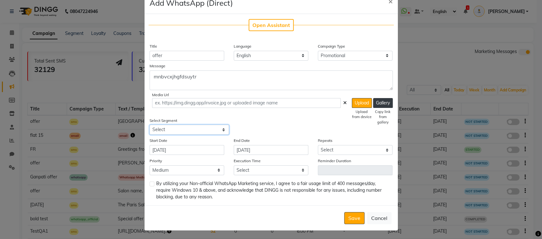
click at [181, 127] on select "Select All Customers All [DEMOGRAPHIC_DATA] Customer All [DEMOGRAPHIC_DATA] Cus…" at bounding box center [189, 130] width 79 height 10
click at [308, 128] on div "Select Segment Select All Customers All [DEMOGRAPHIC_DATA] Customer All [DEMOGR…" at bounding box center [271, 126] width 253 height 18
click at [323, 151] on select "Select Once Daily Alternate Day Weekly Monthly Yearly" at bounding box center [355, 150] width 75 height 10
select select "1"
click at [318, 145] on select "Select Once Daily Alternate Day Weekly Monthly Yearly" at bounding box center [355, 150] width 75 height 10
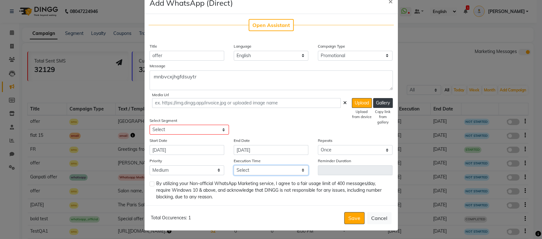
click at [267, 166] on select "Select 09:00 AM 09:05 AM 09:10 AM 09:15 AM 09:20 AM 09:25 AM 09:30 AM 09:35 AM …" at bounding box center [271, 170] width 75 height 10
select select "585"
click at [234, 165] on select "Select 09:00 AM 09:05 AM 09:10 AM 09:15 AM 09:20 AM 09:25 AM 09:30 AM 09:35 AM …" at bounding box center [271, 170] width 75 height 10
click at [371, 220] on button "Cancel" at bounding box center [379, 218] width 24 height 12
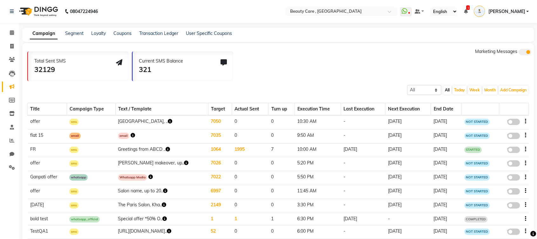
click at [511, 121] on span at bounding box center [513, 122] width 13 height 6
click at [515, 123] on input "false" at bounding box center [515, 123] width 0 height 0
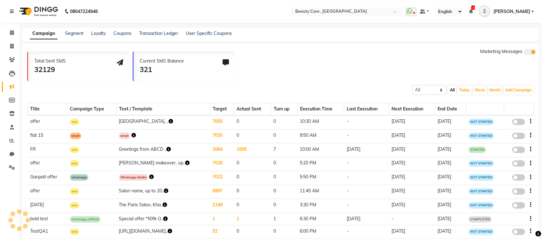
select select "3"
select select "2"
select select "1"
select select "2"
select select "630"
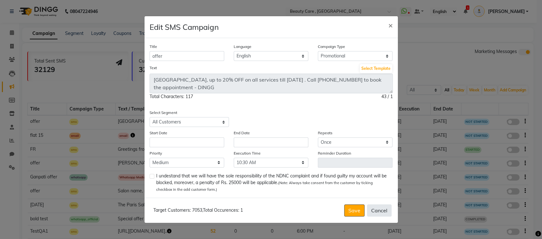
click at [381, 212] on button "Cancel" at bounding box center [379, 211] width 24 height 12
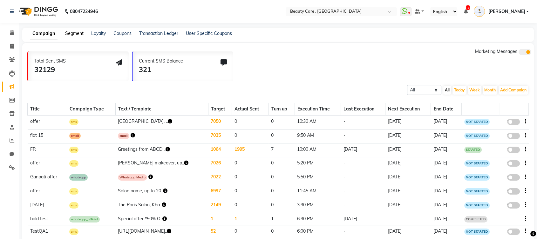
click at [72, 34] on link "Segment" at bounding box center [74, 33] width 18 height 6
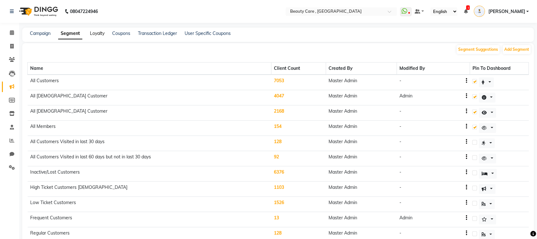
click at [96, 31] on link "Loyalty" at bounding box center [97, 33] width 15 height 6
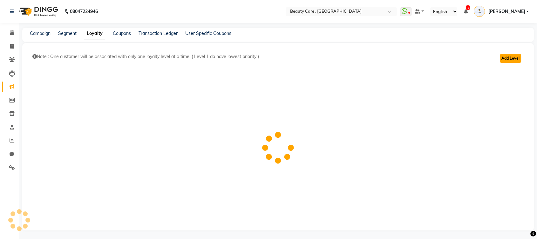
click at [507, 59] on button "Add Level" at bounding box center [510, 58] width 21 height 9
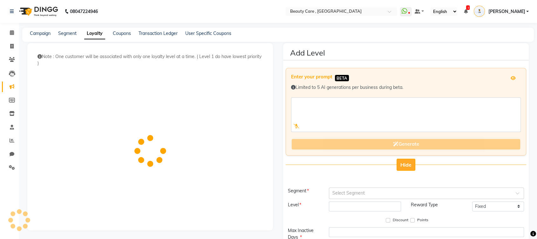
click at [409, 162] on span "Hide" at bounding box center [405, 165] width 11 height 6
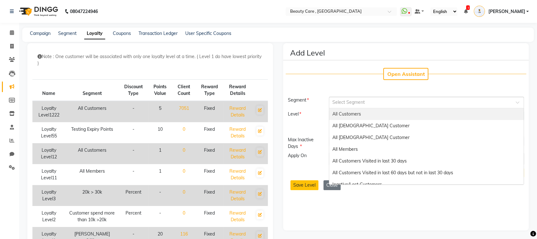
click at [371, 107] on div "Select Segment" at bounding box center [426, 102] width 195 height 11
click at [367, 116] on div "All Customers" at bounding box center [426, 114] width 194 height 12
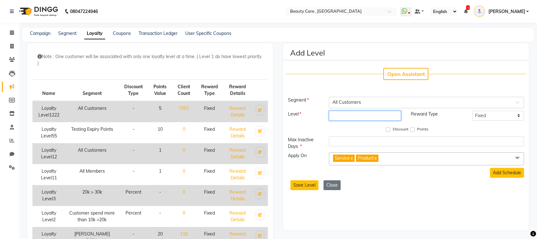
click at [367, 116] on input "number" at bounding box center [365, 116] width 72 height 10
type input "1"
click at [412, 127] on input "Points" at bounding box center [412, 129] width 4 height 4
checkbox input "true"
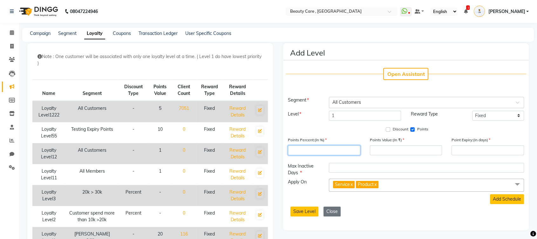
click at [342, 151] on input "number" at bounding box center [324, 150] width 72 height 10
click at [387, 150] on input "number" at bounding box center [406, 150] width 72 height 10
click at [459, 146] on input "number" at bounding box center [487, 150] width 72 height 10
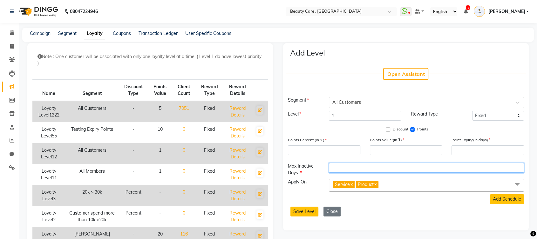
click at [380, 169] on input "number" at bounding box center [426, 168] width 195 height 10
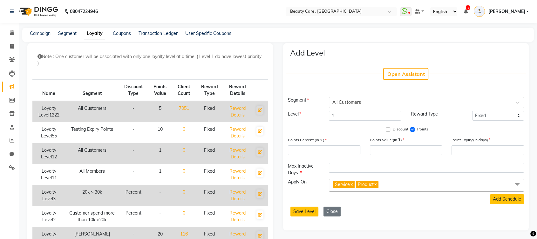
click at [376, 185] on link "x" at bounding box center [374, 185] width 3 height 6
click at [11, 103] on icon at bounding box center [12, 100] width 6 height 5
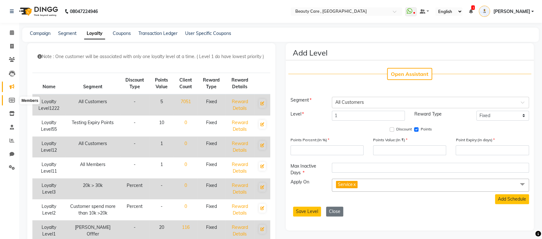
select select
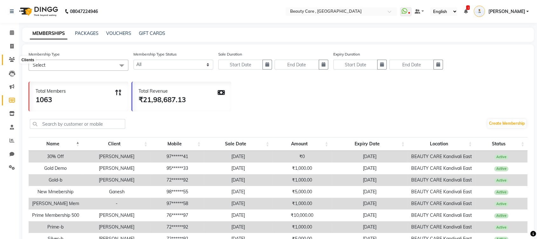
click at [13, 57] on icon at bounding box center [12, 59] width 6 height 5
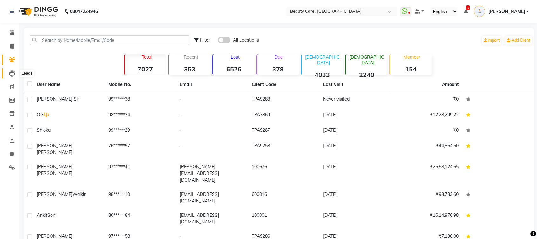
click at [13, 74] on icon at bounding box center [12, 73] width 6 height 6
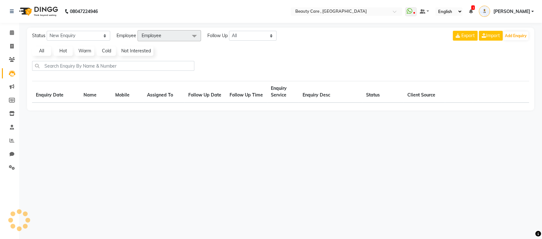
select select "10"
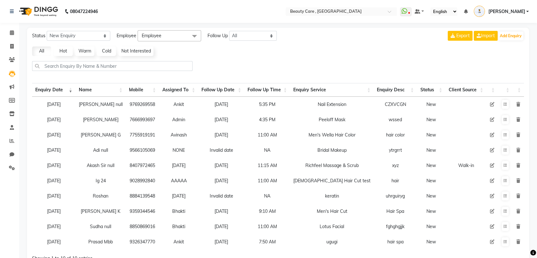
click at [515, 10] on span "[PERSON_NAME]" at bounding box center [506, 11] width 37 height 7
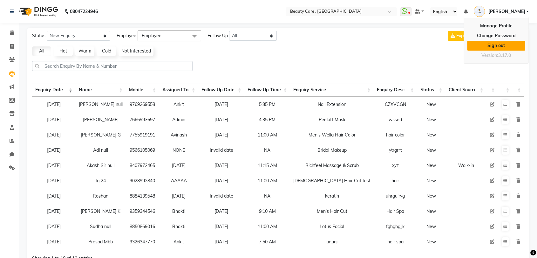
click at [502, 44] on link "Sign out" at bounding box center [496, 46] width 58 height 10
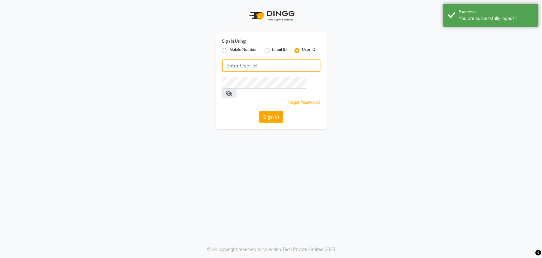
type input "9850407724"
click at [230, 50] on label "Mobile Number" at bounding box center [243, 51] width 27 height 8
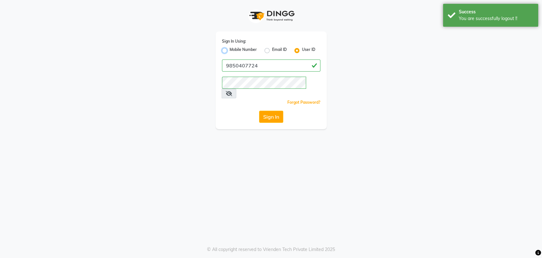
click at [230, 50] on input "Mobile Number" at bounding box center [232, 49] width 4 height 4
radio input "true"
radio input "false"
click at [302, 49] on label "User ID" at bounding box center [308, 51] width 13 height 8
click at [302, 49] on input "User ID" at bounding box center [304, 49] width 4 height 4
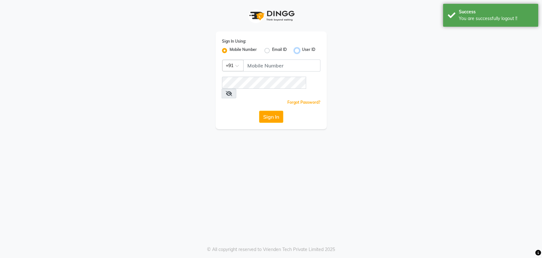
radio input "true"
radio input "false"
click at [296, 69] on input "Username" at bounding box center [271, 65] width 98 height 12
paste input "[PERSON_NAME]"
type input "[PERSON_NAME]"
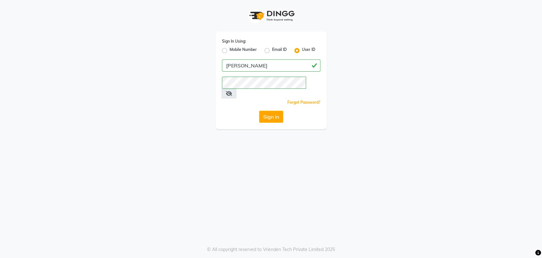
click at [229, 111] on div "Sign In" at bounding box center [271, 117] width 98 height 12
click at [264, 111] on button "Sign In" at bounding box center [271, 117] width 24 height 12
